Goal: Book appointment/travel/reservation

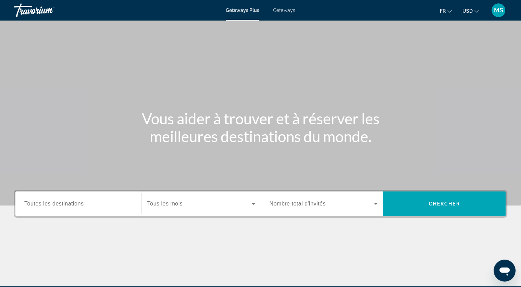
click at [80, 209] on div "Search widget" at bounding box center [78, 204] width 108 height 20
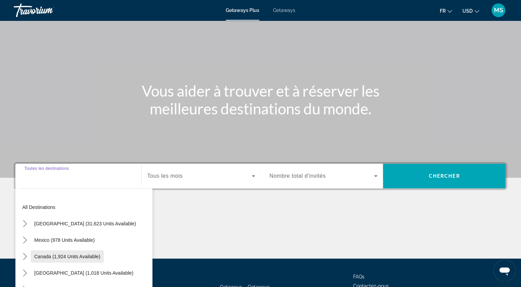
scroll to position [83, 0]
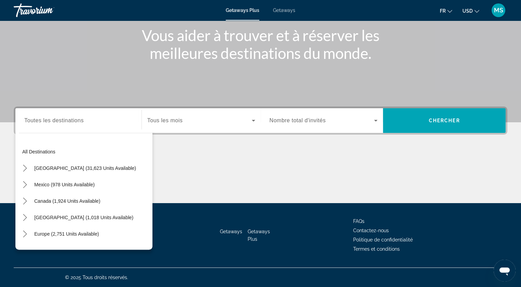
click at [478, 10] on icon "Change currency" at bounding box center [476, 11] width 5 height 5
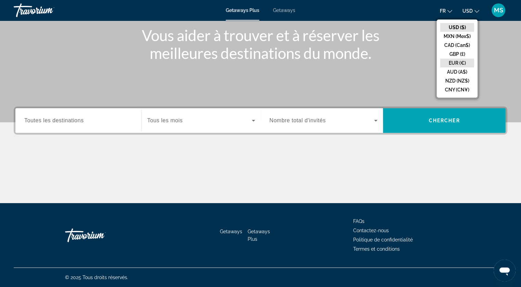
click at [464, 61] on button "EUR (€)" at bounding box center [457, 63] width 34 height 9
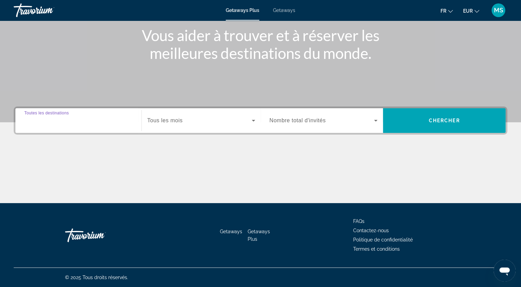
click at [102, 122] on input "Destination Toutes les destinations" at bounding box center [78, 121] width 108 height 8
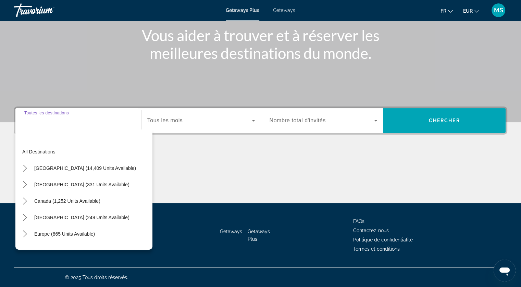
scroll to position [34, 0]
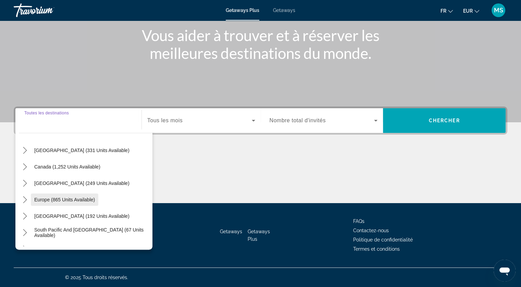
click at [85, 198] on span "Europe (865 units available)" at bounding box center [64, 199] width 61 height 5
type input "**********"
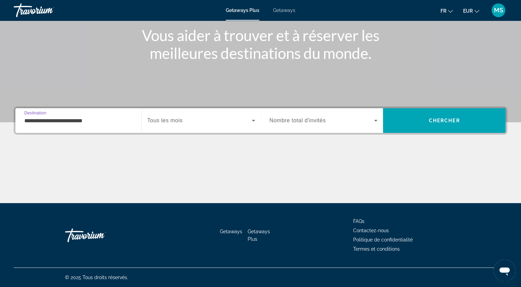
click at [221, 114] on div "Search widget" at bounding box center [201, 120] width 108 height 19
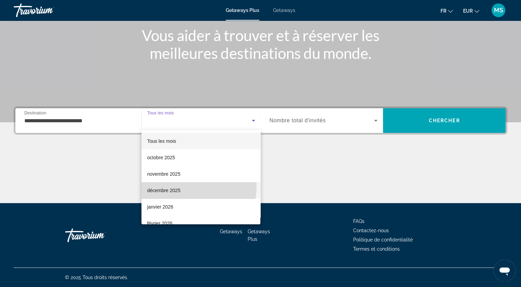
click at [192, 186] on mat-option "décembre 2025" at bounding box center [200, 190] width 119 height 16
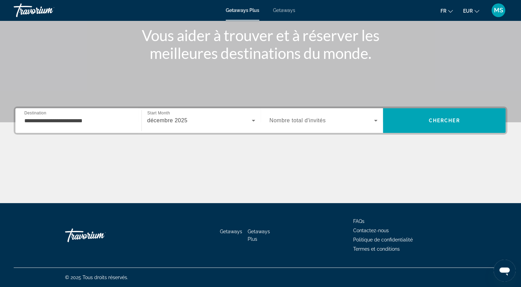
click at [299, 118] on span "Nombre total d'invités" at bounding box center [297, 120] width 56 height 6
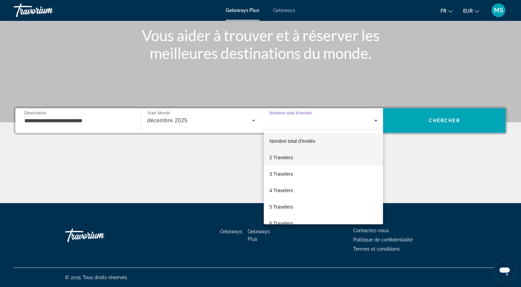
click at [299, 155] on mat-option "2 Travelers" at bounding box center [323, 157] width 119 height 16
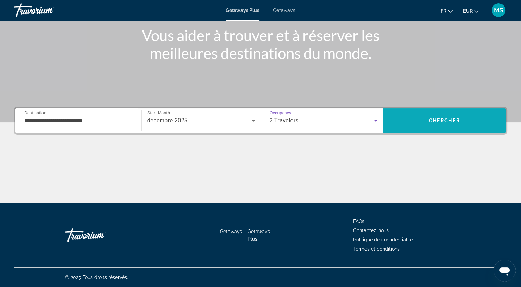
click at [426, 118] on span "Search" at bounding box center [444, 120] width 123 height 16
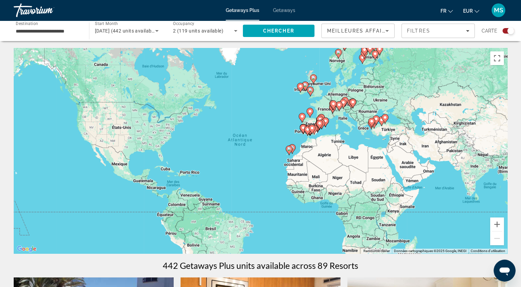
click at [337, 143] on div "Pour activer le glissement avec le clavier, appuyez sur Alt+Entrée. Une fois ce…" at bounding box center [260, 150] width 493 height 205
click at [340, 141] on div "Pour activer le glissement avec le clavier, appuyez sur Alt+Entrée. Une fois ce…" at bounding box center [260, 150] width 493 height 205
